Goal: Task Accomplishment & Management: Use online tool/utility

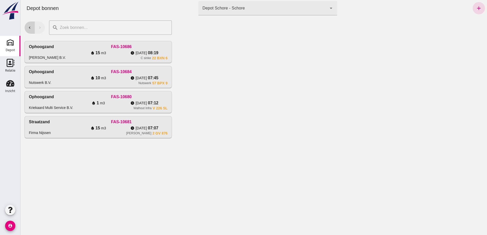
click at [30, 30] on button "chevron_left" at bounding box center [30, 27] width 10 height 12
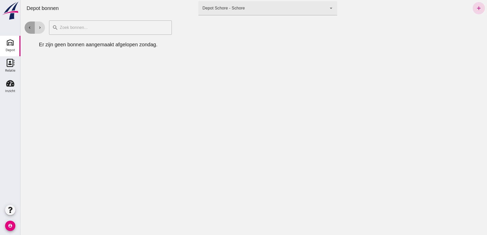
click at [30, 30] on button "chevron_left" at bounding box center [30, 27] width 10 height 12
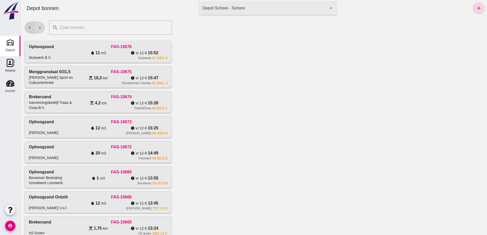
click at [30, 30] on button "chevron_left" at bounding box center [30, 27] width 10 height 12
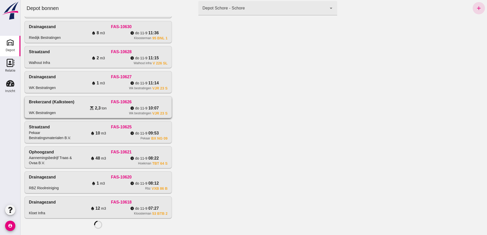
scroll to position [266, 0]
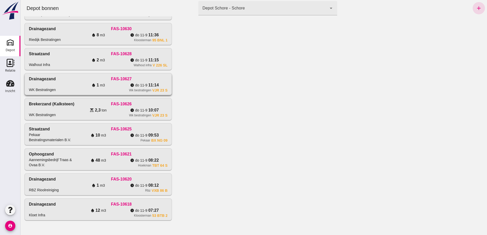
click at [134, 82] on div "watch_later [DATE] 11:14" at bounding box center [145, 85] width 46 height 6
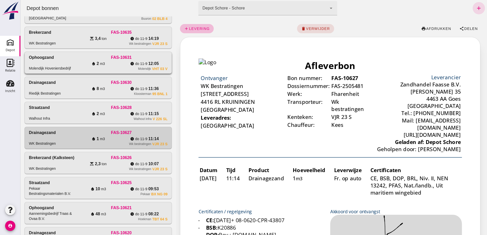
scroll to position [77, 0]
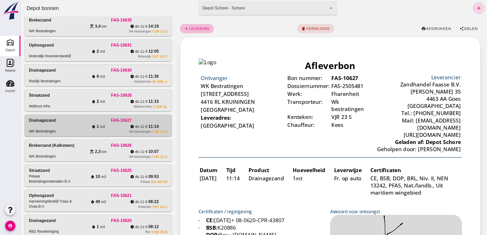
click at [137, 4] on div "watch_later [DATE] 15:02" at bounding box center [145, 1] width 46 height 6
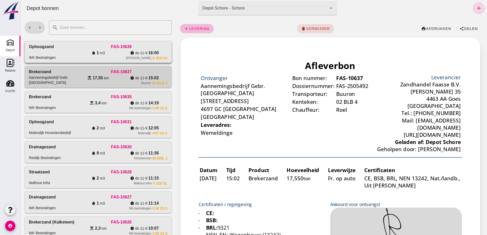
scroll to position [0, 0]
click at [39, 27] on icon "chevron_right" at bounding box center [40, 27] width 5 height 5
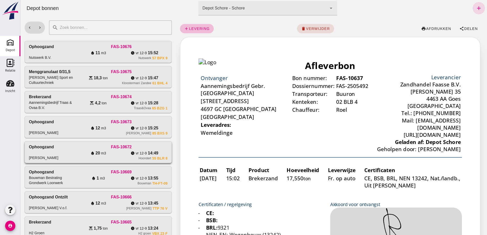
click at [125, 150] on div "FAS-10672" at bounding box center [121, 147] width 93 height 6
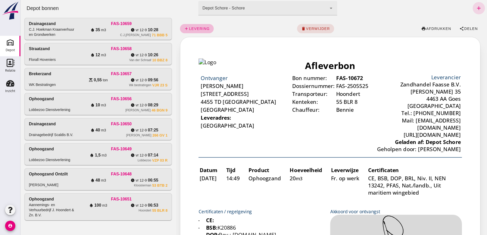
scroll to position [490, 0]
click at [110, 77] on div "scale 0,55 ton" at bounding box center [98, 80] width 46 height 6
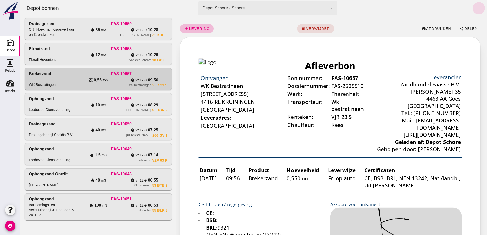
scroll to position [0, 0]
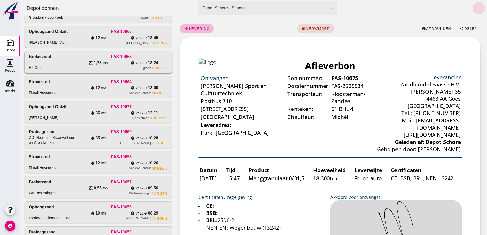
scroll to position [157, 0]
